Goal: Task Accomplishment & Management: Manage account settings

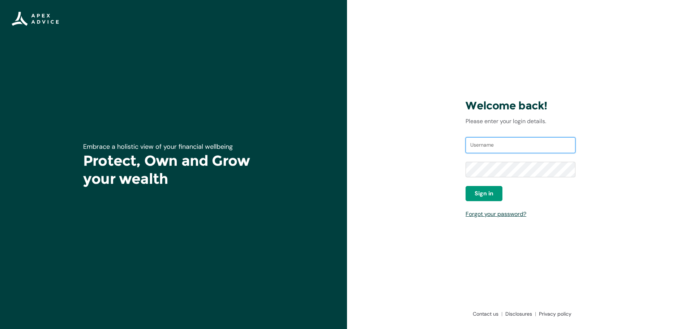
click at [469, 142] on input "Username" at bounding box center [521, 145] width 110 height 16
type input "homeloans@apexgroup.co.nz"
click at [482, 203] on div "Username homeloans@apexgroup.co.nz Password Sign in Forgot your password?" at bounding box center [521, 177] width 110 height 81
click at [483, 195] on span "Sign in" at bounding box center [484, 193] width 19 height 9
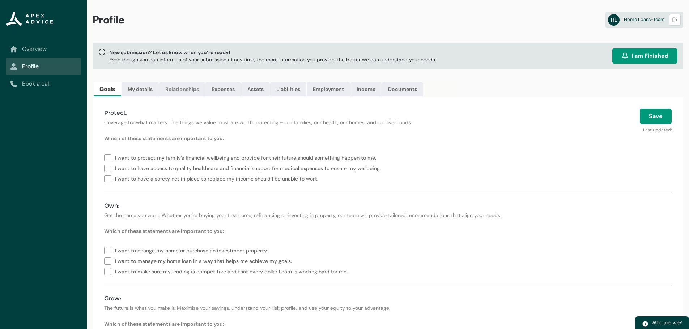
click at [198, 88] on link "Relationships" at bounding box center [182, 89] width 46 height 14
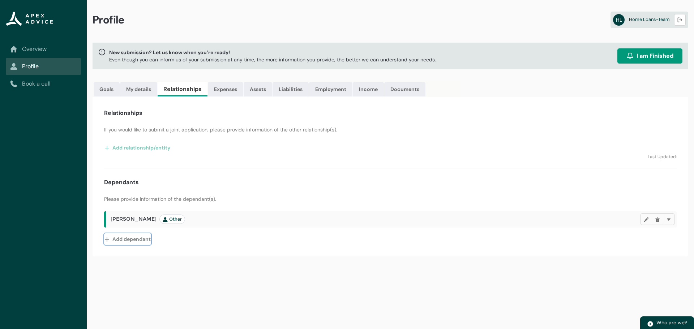
click at [137, 243] on button "Add dependant" at bounding box center [127, 240] width 47 height 12
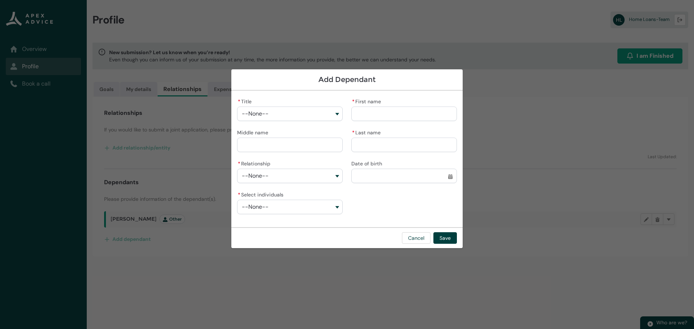
click at [250, 118] on button "--None--" at bounding box center [290, 114] width 106 height 14
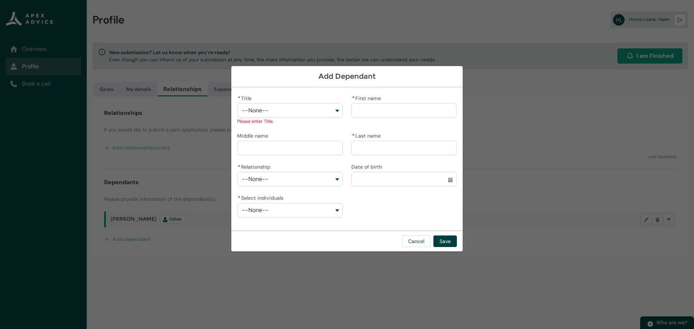
click at [367, 82] on div "Add Dependant" at bounding box center [346, 76] width 231 height 21
drag, startPoint x: 269, startPoint y: 151, endPoint x: 271, endPoint y: 157, distance: 6.1
click at [269, 151] on input "Middle name" at bounding box center [290, 148] width 106 height 14
click at [275, 180] on button "--None--" at bounding box center [290, 179] width 106 height 14
click at [266, 208] on span "Child" at bounding box center [295, 208] width 86 height 7
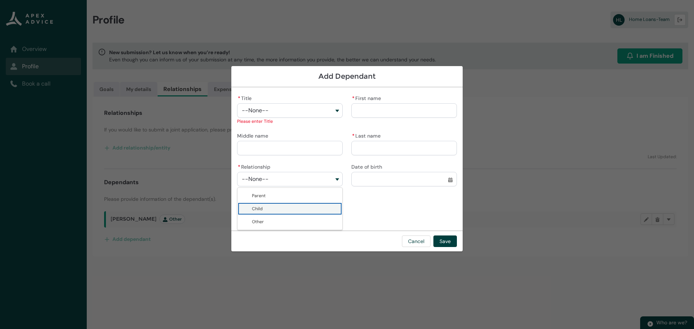
type lightning-combobox "Child"
click at [319, 210] on button "--None--" at bounding box center [290, 210] width 106 height 14
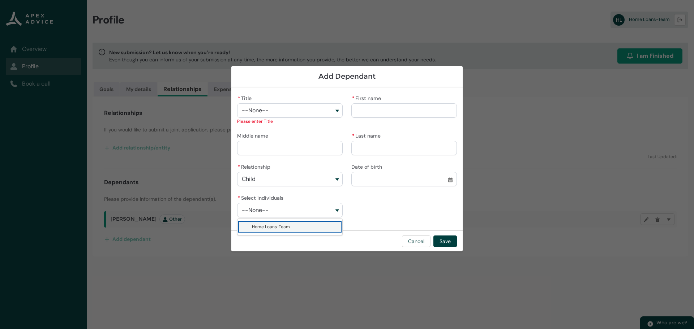
click at [382, 193] on div "* Title --None-- Mr. Ms Mrs. Miss Master Dr. Prof Brother Captain Colonel Estat…" at bounding box center [347, 159] width 220 height 132
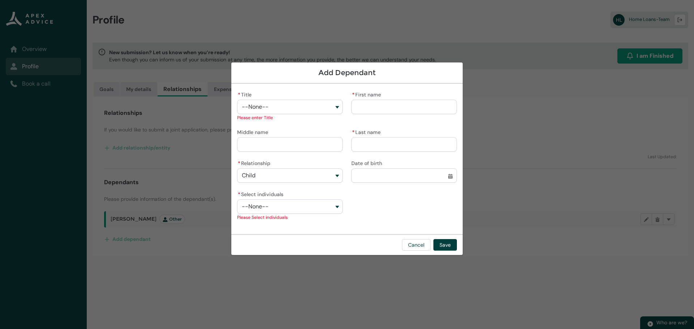
click at [311, 214] on div "* Select individuals --None-- Home Loans-Team Select individuals Please Select …" at bounding box center [290, 205] width 106 height 32
click at [308, 206] on button "--None--" at bounding box center [290, 207] width 106 height 14
click at [306, 224] on span "Home Loans-Team" at bounding box center [295, 223] width 86 height 7
type lightning-combobox "001Q900000sKEZDIA4"
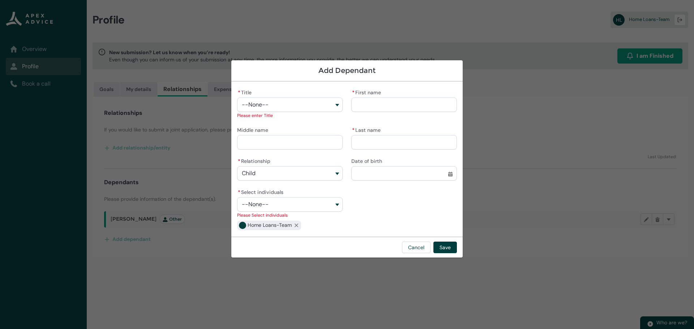
click at [378, 214] on div "* Title --None-- Mr. Ms Mrs. Miss Master Dr. Prof Brother Captain Colonel Estat…" at bounding box center [347, 160] width 220 height 144
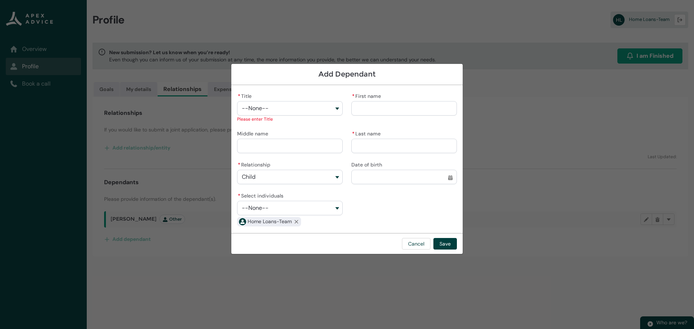
click at [258, 106] on span "--None--" at bounding box center [255, 108] width 27 height 7
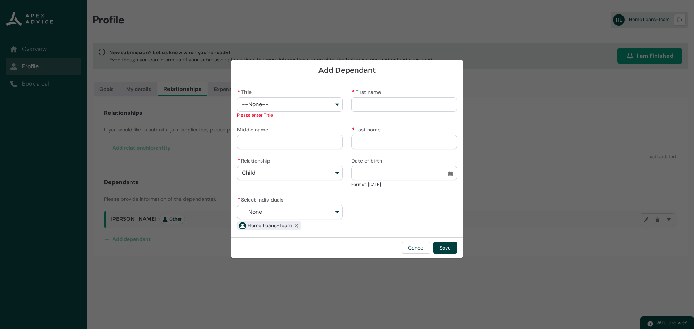
drag, startPoint x: 409, startPoint y: 190, endPoint x: 367, endPoint y: 171, distance: 45.8
click at [367, 171] on input "Date of birth" at bounding box center [405, 173] width 106 height 14
select select "****"
type input "**********"
type lightning-datepicker "[DATE]"
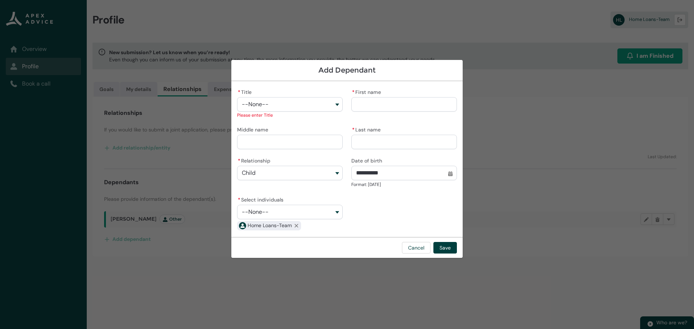
type lightning-input "[DATE]"
type input "*********"
click at [400, 220] on div "* Title --None-- Mr. Ms Mrs. Miss Master Dr. Prof Brother Captain Colonel Estat…" at bounding box center [347, 159] width 220 height 144
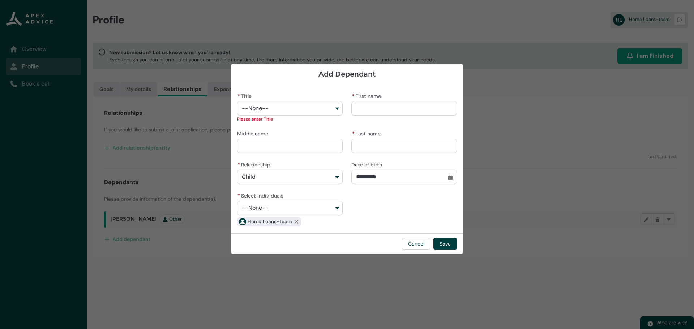
click at [257, 112] on button "--None--" at bounding box center [290, 108] width 106 height 14
click at [378, 187] on div "* Title --None-- Mr. Ms Mrs. Miss Master Dr. Prof Brother Captain Colonel Estat…" at bounding box center [347, 159] width 220 height 136
click at [398, 215] on div "* Title --None-- Mr. Ms Mrs. Miss Master Dr. Prof Brother Captain Colonel Estat…" at bounding box center [347, 159] width 220 height 136
click at [396, 205] on div "* Title --None-- Mr. Ms Mrs. Miss Master Dr. Prof Brother Captain Colonel Estat…" at bounding box center [347, 159] width 220 height 136
click at [424, 246] on button "Cancel" at bounding box center [416, 244] width 29 height 12
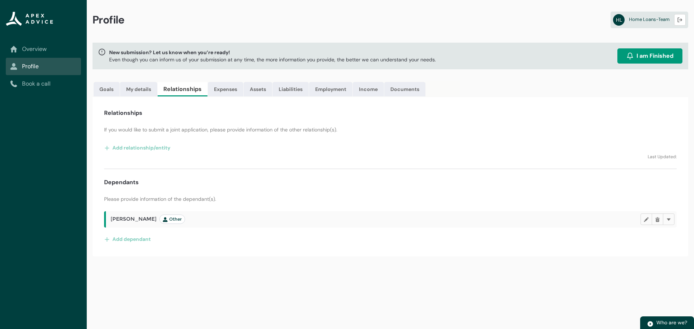
click at [562, 277] on div "Profile HL Home Loans-Team Logout New submission? Let us know when you’re ready…" at bounding box center [391, 164] width 608 height 329
click at [133, 186] on h4 "Dependants" at bounding box center [121, 182] width 35 height 9
click at [191, 186] on div "Dependants" at bounding box center [390, 182] width 573 height 9
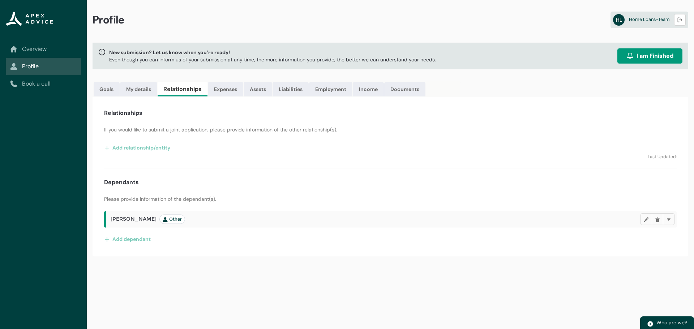
click at [380, 270] on div "Profile HL Home Loans-Team Logout New submission? Let us know when you’re ready…" at bounding box center [391, 164] width 608 height 329
click at [660, 221] on lightning-primitive-icon "button" at bounding box center [657, 219] width 5 height 5
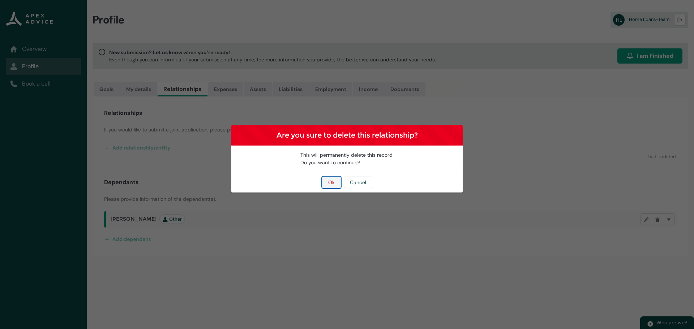
click at [328, 185] on button "Ok" at bounding box center [331, 183] width 19 height 12
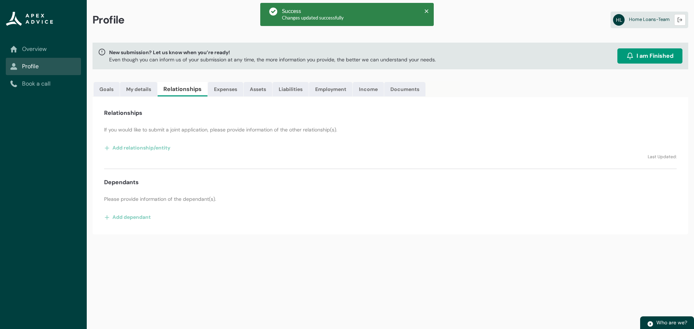
click at [346, 247] on div "Profile HL Home Loans-Team Logout New submission? Let us know when you’re ready…" at bounding box center [391, 164] width 608 height 329
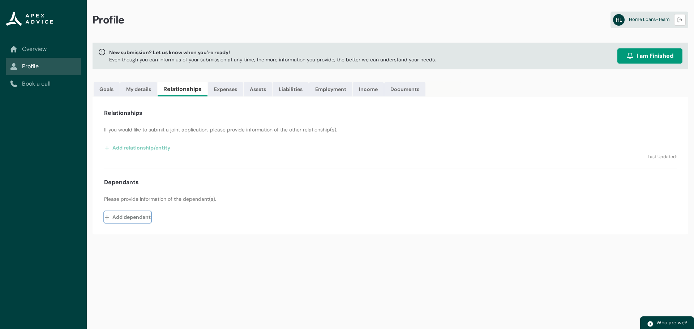
click at [127, 220] on button "Add dependant" at bounding box center [127, 218] width 47 height 12
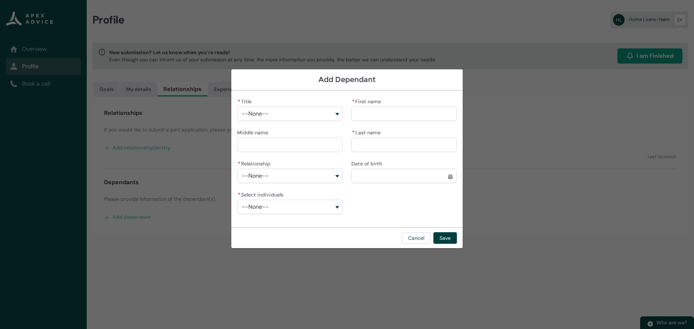
click at [370, 207] on div "* Title --None-- * First name Middle name * Last name * Relationship --None-- D…" at bounding box center [347, 159] width 220 height 125
click at [384, 214] on div "* Title --None-- * First name Middle name * Last name * Relationship --None-- D…" at bounding box center [347, 159] width 220 height 125
click at [408, 168] on div "Date of birth Select a date before [DATE] Select a date for Date of birth" at bounding box center [405, 171] width 106 height 25
click at [303, 174] on button "--None--" at bounding box center [290, 176] width 106 height 14
click at [278, 203] on span "Child" at bounding box center [295, 205] width 86 height 7
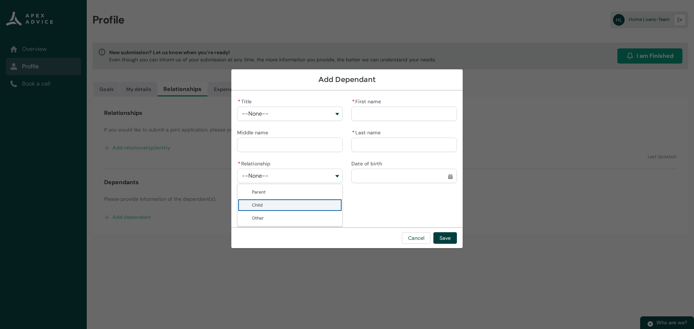
type lightning-combobox "Child"
click at [370, 178] on input "Date of birth" at bounding box center [405, 176] width 106 height 14
select select "****"
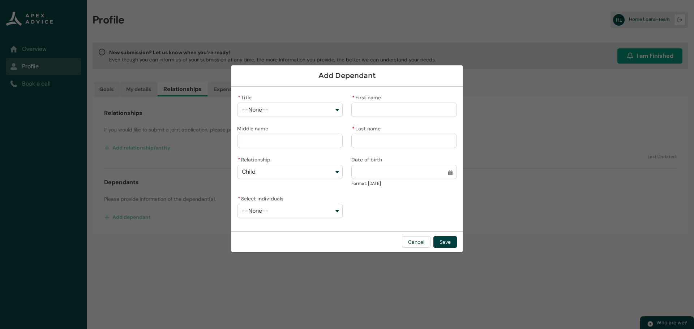
click at [337, 153] on div "* Title --None-- * First name Middle name * Last name * Relationship Child Pare…" at bounding box center [347, 159] width 220 height 133
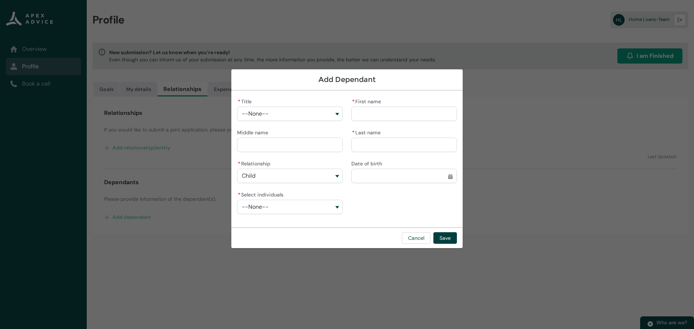
click at [365, 200] on div "* Title --None-- * First name Middle name * Last name * Relationship Child Pare…" at bounding box center [347, 159] width 220 height 125
click at [267, 161] on label "* Relationship" at bounding box center [255, 163] width 36 height 9
click at [267, 169] on button "Child" at bounding box center [290, 176] width 106 height 14
click at [273, 171] on button "Child" at bounding box center [290, 176] width 106 height 14
click at [271, 176] on button "Child" at bounding box center [290, 176] width 106 height 14
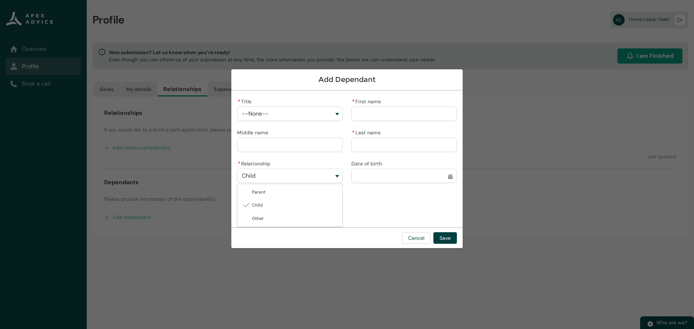
click at [392, 196] on div "* Title --None-- * First name Middle name * Last name * Relationship Child Pare…" at bounding box center [347, 159] width 220 height 125
click at [409, 239] on button "Cancel" at bounding box center [416, 239] width 29 height 12
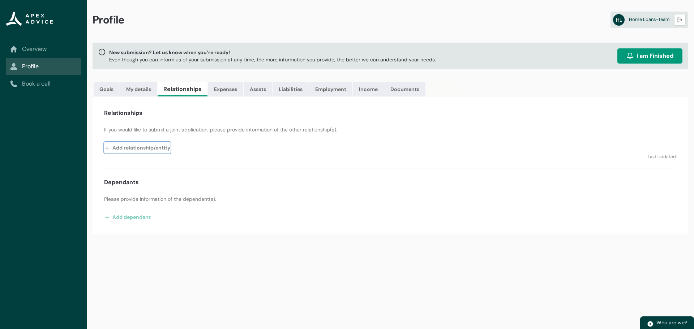
click at [136, 148] on button "Add relationship/entity" at bounding box center [137, 148] width 67 height 12
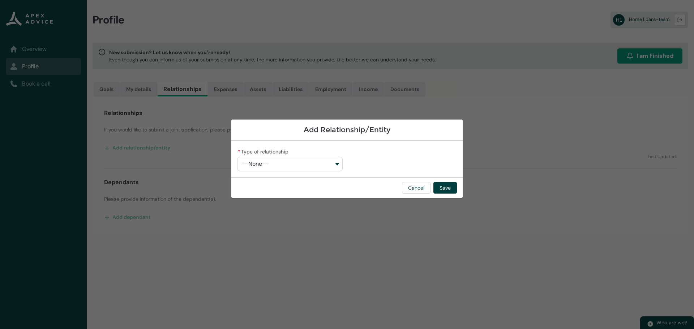
click at [332, 156] on div "* Type of relationship --None--" at bounding box center [290, 159] width 106 height 25
click at [336, 168] on button "--None--" at bounding box center [290, 164] width 106 height 14
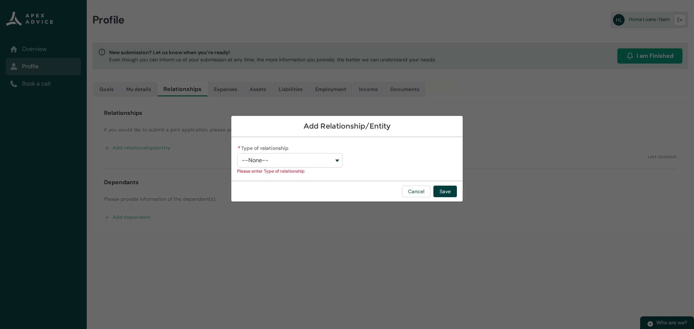
click at [395, 183] on div "Cancel Save" at bounding box center [346, 191] width 231 height 21
click at [409, 199] on div "Cancel Save" at bounding box center [346, 191] width 231 height 21
click at [421, 193] on button "Cancel" at bounding box center [416, 192] width 29 height 12
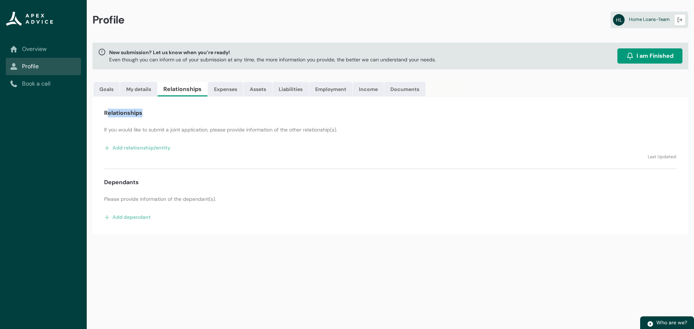
drag, startPoint x: 106, startPoint y: 116, endPoint x: 158, endPoint y: 116, distance: 52.4
click at [158, 116] on div "Relationships" at bounding box center [390, 113] width 573 height 9
click at [161, 119] on div "Relationships If you would like to submit a joint application, please provide i…" at bounding box center [391, 165] width 596 height 137
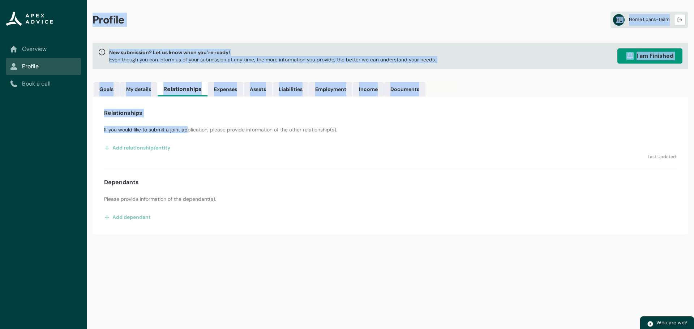
drag, startPoint x: 187, startPoint y: 119, endPoint x: 85, endPoint y: 117, distance: 101.3
click at [85, 117] on div "Overview Profile Book a call Profile HL Home Loans-Team Logout New submission? …" at bounding box center [347, 164] width 694 height 329
click at [126, 116] on h4 "Relationships" at bounding box center [123, 113] width 38 height 9
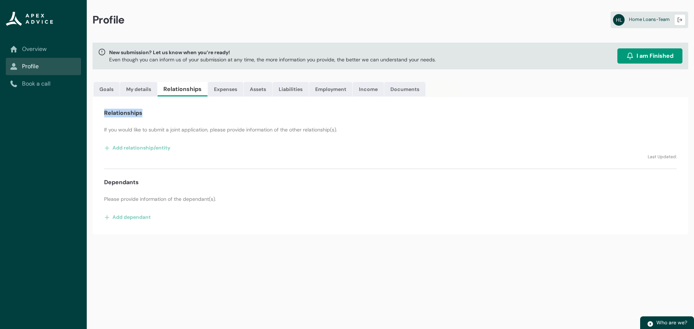
click at [126, 116] on h4 "Relationships" at bounding box center [123, 113] width 38 height 9
click at [204, 125] on div "Relationships If you would like to submit a joint application, please provide i…" at bounding box center [391, 165] width 596 height 137
click at [131, 117] on h4 "Relationships" at bounding box center [123, 113] width 38 height 9
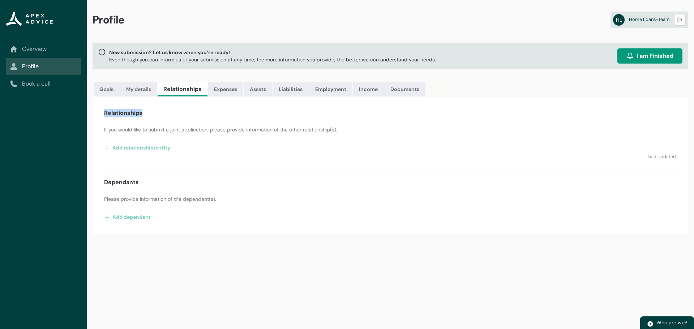
click at [130, 114] on h4 "Relationships" at bounding box center [123, 113] width 38 height 9
click at [179, 121] on div "Relationships If you would like to submit a joint application, please provide i…" at bounding box center [391, 165] width 596 height 137
drag, startPoint x: 100, startPoint y: 114, endPoint x: 146, endPoint y: 116, distance: 45.6
click at [146, 116] on div "Relationships If you would like to submit a joint application, please provide i…" at bounding box center [391, 165] width 596 height 137
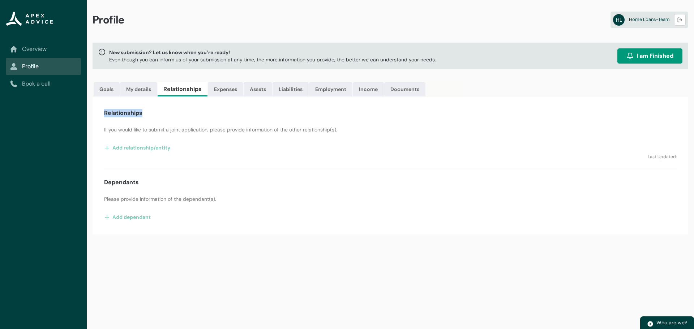
click at [146, 116] on div "Relationships" at bounding box center [390, 113] width 573 height 9
drag, startPoint x: 265, startPoint y: 135, endPoint x: 299, endPoint y: 138, distance: 34.5
click at [288, 137] on div "Relationships If you would like to submit a joint application, please provide i…" at bounding box center [391, 165] width 596 height 137
